Goal: Task Accomplishment & Management: Manage account settings

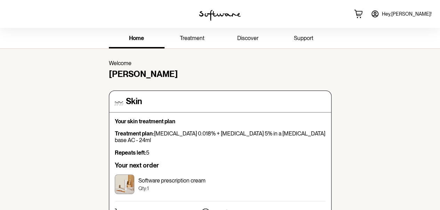
click at [191, 40] on span "treatment" at bounding box center [192, 38] width 25 height 7
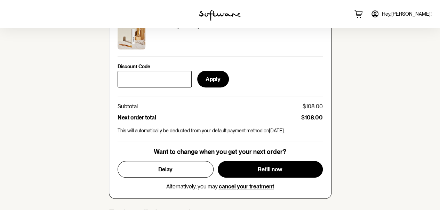
scroll to position [313, 0]
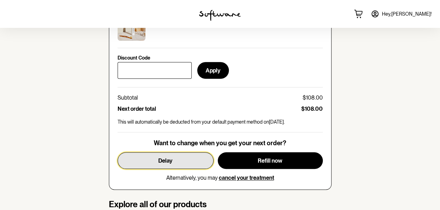
click at [169, 161] on span "Delay" at bounding box center [165, 160] width 14 height 7
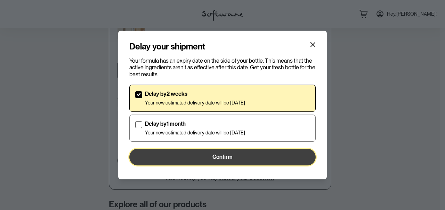
click at [213, 158] on span "Confirm" at bounding box center [223, 156] width 20 height 7
